Goal: Register for event/course

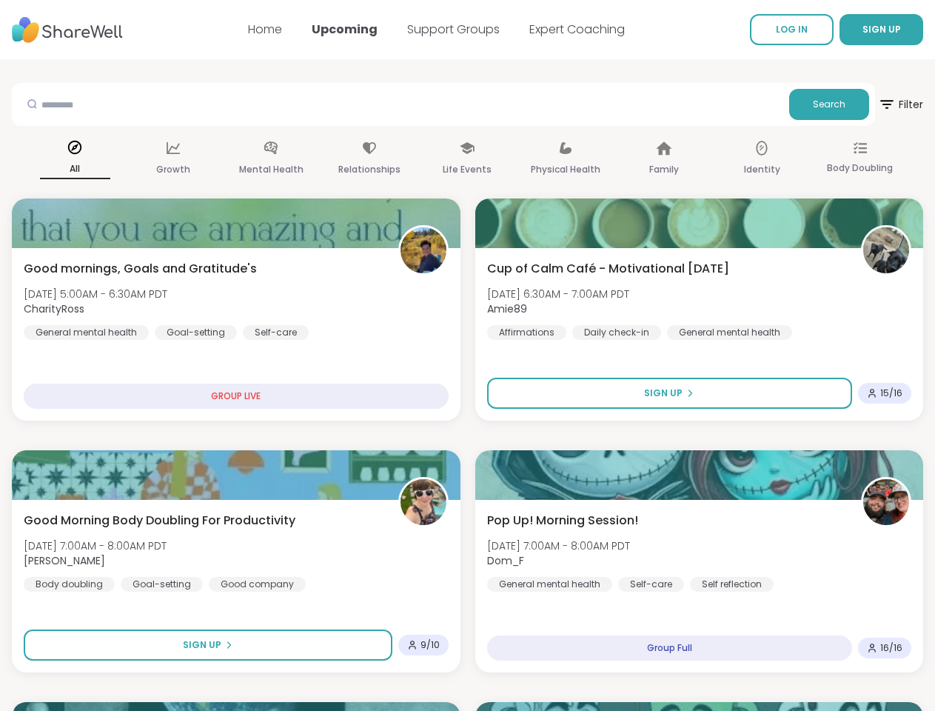
click at [863, 30] on span "SIGN UP" at bounding box center [882, 29] width 39 height 13
click at [813, 104] on span "Search" at bounding box center [829, 104] width 33 height 13
click at [878, 104] on span "Filter" at bounding box center [900, 105] width 45 height 36
click at [110, 159] on div "All" at bounding box center [75, 159] width 70 height 55
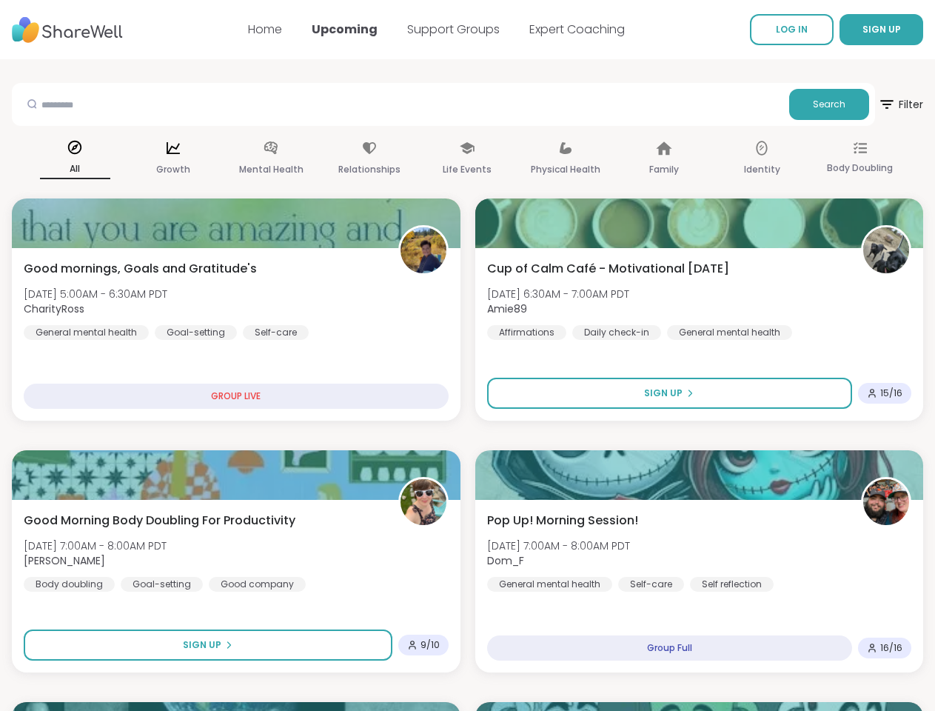
click at [208, 159] on div "Growth" at bounding box center [173, 159] width 70 height 55
click at [863, 30] on span "SIGN UP" at bounding box center [882, 29] width 39 height 13
click at [813, 104] on span "Search" at bounding box center [829, 104] width 33 height 13
click at [878, 104] on span "Filter" at bounding box center [900, 105] width 45 height 36
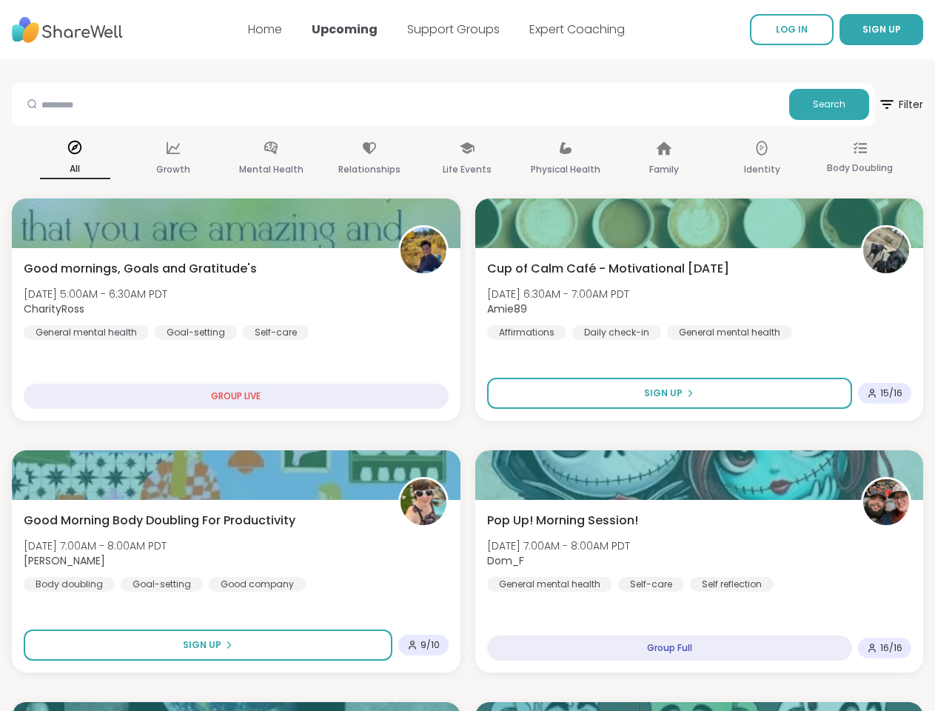
click at [110, 159] on div "All" at bounding box center [75, 159] width 70 height 55
click at [208, 159] on div "Growth" at bounding box center [173, 159] width 70 height 55
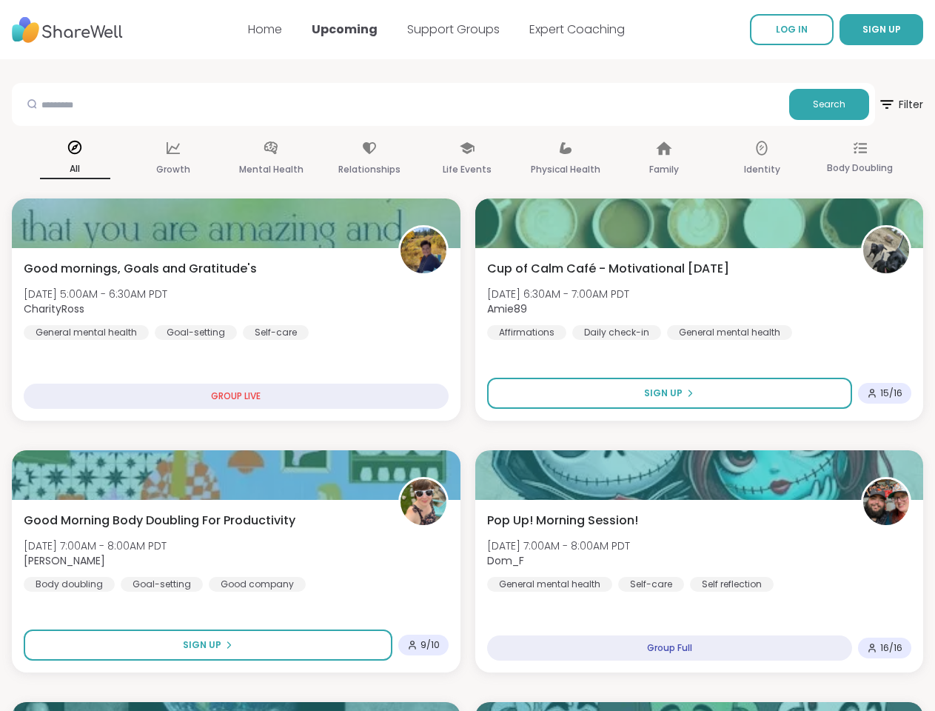
click at [863, 30] on span "SIGN UP" at bounding box center [882, 29] width 39 height 13
click at [813, 104] on span "Search" at bounding box center [829, 104] width 33 height 13
click at [878, 104] on span "Filter" at bounding box center [900, 105] width 45 height 36
click at [110, 159] on div "All" at bounding box center [75, 159] width 70 height 55
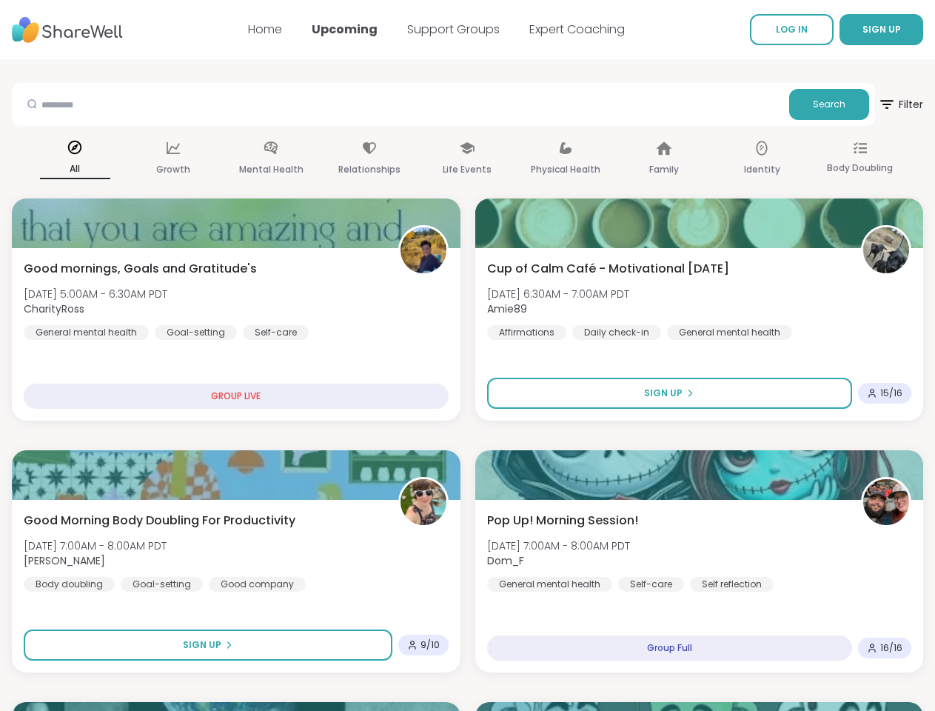
click at [208, 159] on div "Growth" at bounding box center [173, 159] width 70 height 55
